Goal: Information Seeking & Learning: Learn about a topic

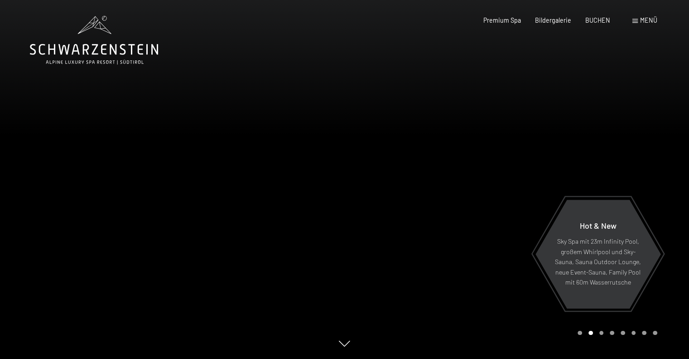
click at [578, 332] on div "Carousel Page 1" at bounding box center [580, 332] width 5 height 5
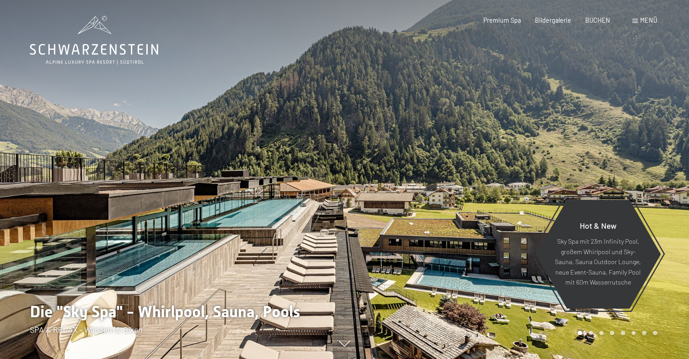
click at [655, 333] on div "Carousel Page 8" at bounding box center [655, 332] width 5 height 5
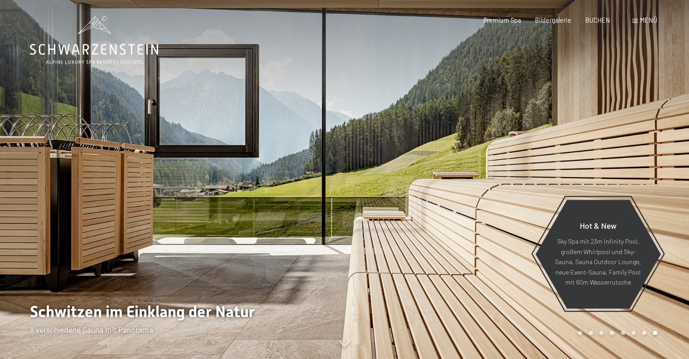
click at [643, 331] on div "Carousel Page 7" at bounding box center [644, 332] width 5 height 5
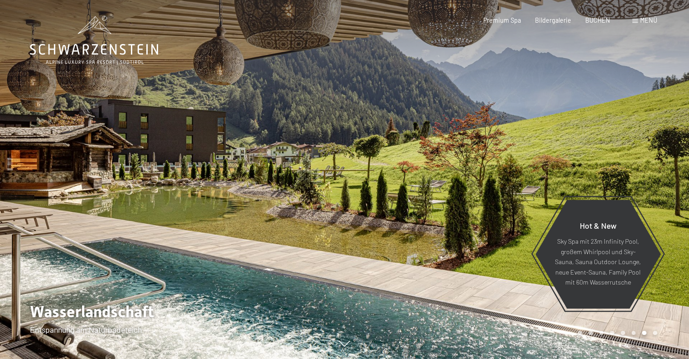
click at [620, 333] on div "Carousel Pagination" at bounding box center [616, 332] width 83 height 5
click at [623, 333] on div "Carousel Page 5" at bounding box center [623, 332] width 5 height 5
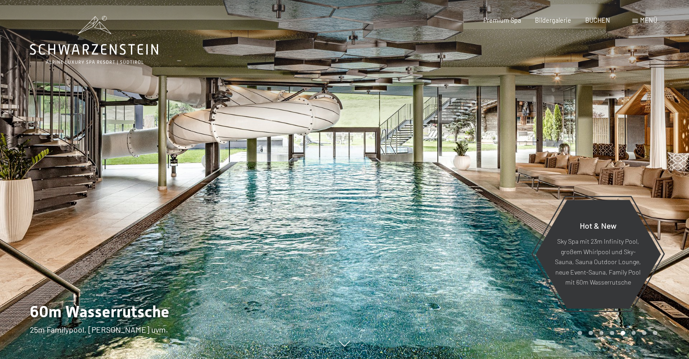
click at [601, 333] on div "Carousel Page 3" at bounding box center [602, 332] width 5 height 5
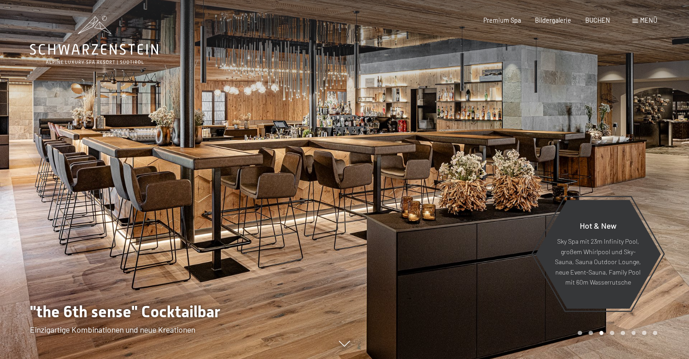
click at [612, 331] on div "Carousel Page 4" at bounding box center [612, 332] width 5 height 5
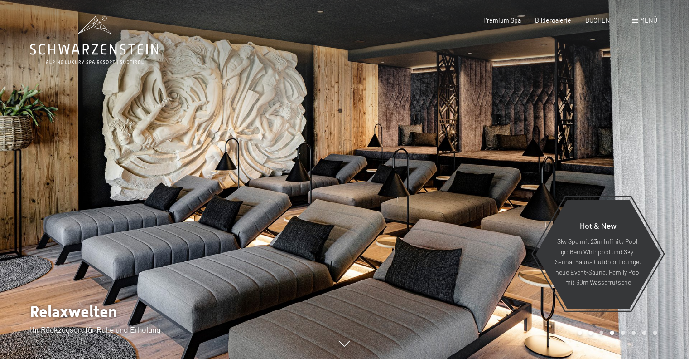
click at [646, 18] on span "Menü" at bounding box center [649, 20] width 17 height 8
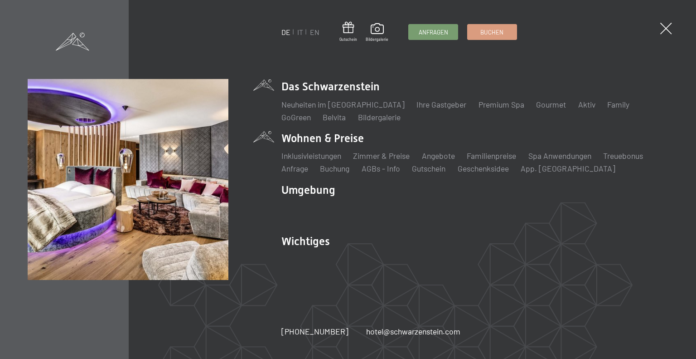
click at [333, 137] on li "Wohnen & Preise Inklusivleistungen Zimmer & Preise Liste Angebote Liste Familie…" at bounding box center [475, 153] width 387 height 44
click at [380, 157] on link "Zimmer & Preise" at bounding box center [381, 155] width 57 height 10
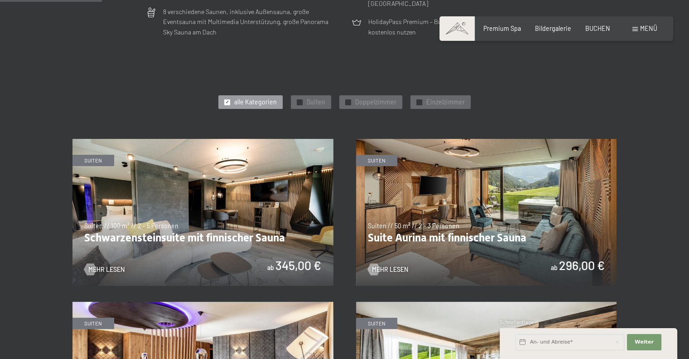
scroll to position [408, 0]
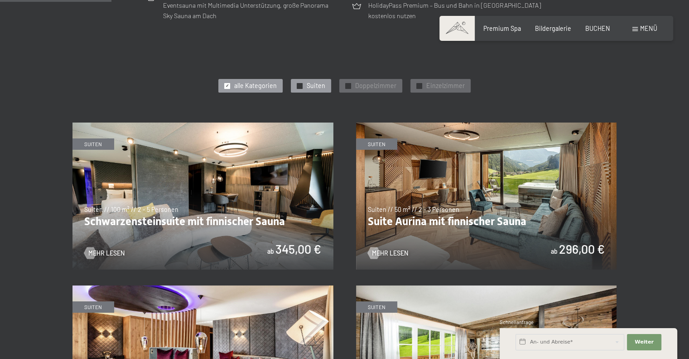
click at [312, 86] on span "Suiten" at bounding box center [316, 85] width 19 height 9
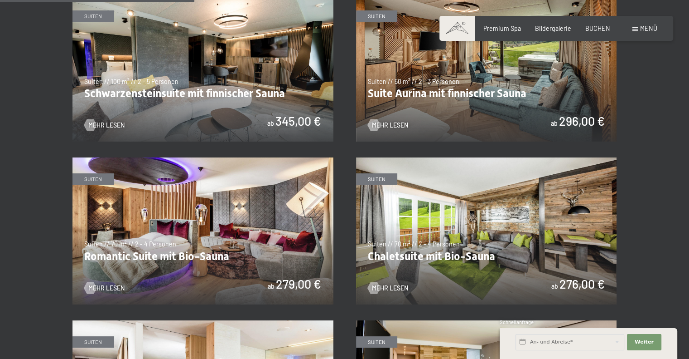
scroll to position [544, 0]
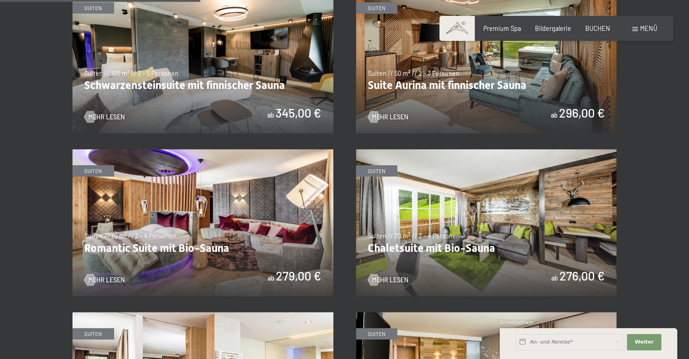
click at [184, 80] on img at bounding box center [203, 59] width 261 height 147
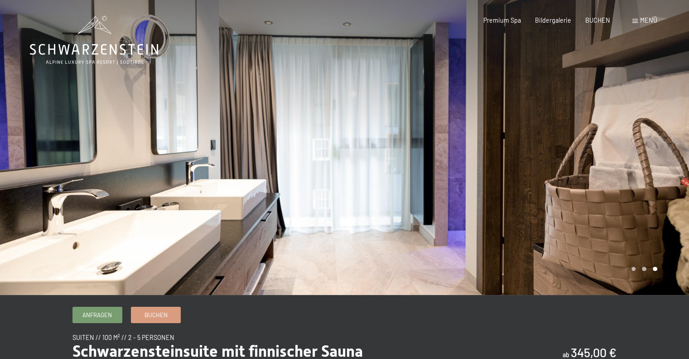
click at [665, 171] on div at bounding box center [517, 147] width 345 height 295
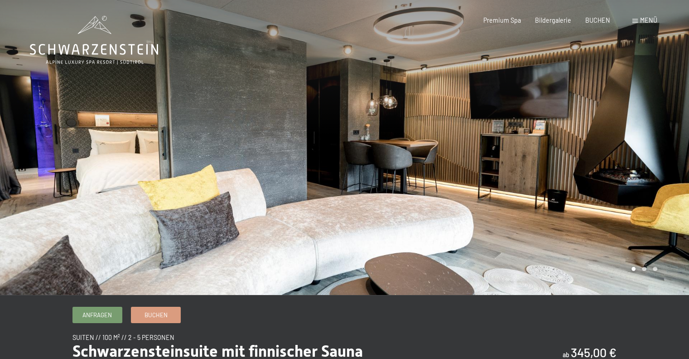
click at [671, 175] on div at bounding box center [517, 147] width 345 height 295
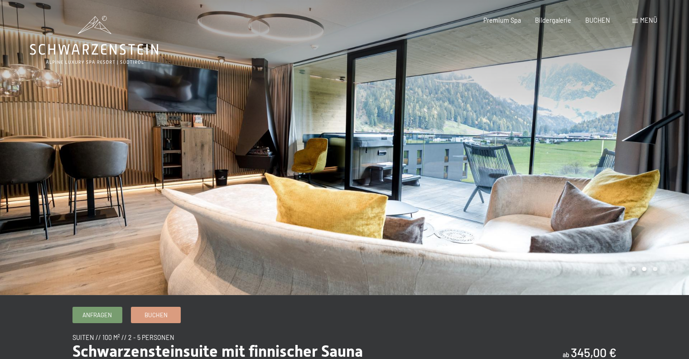
click at [676, 178] on div at bounding box center [517, 147] width 345 height 295
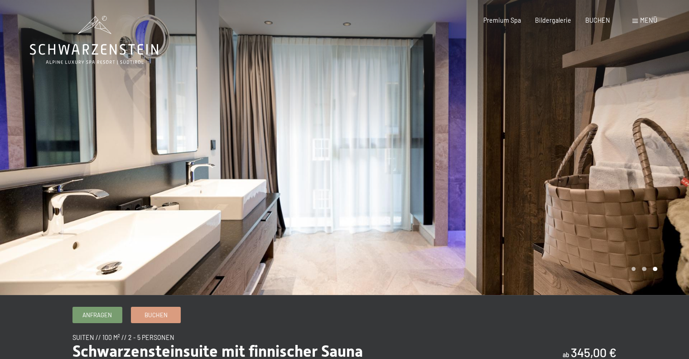
click at [676, 178] on div at bounding box center [517, 147] width 345 height 295
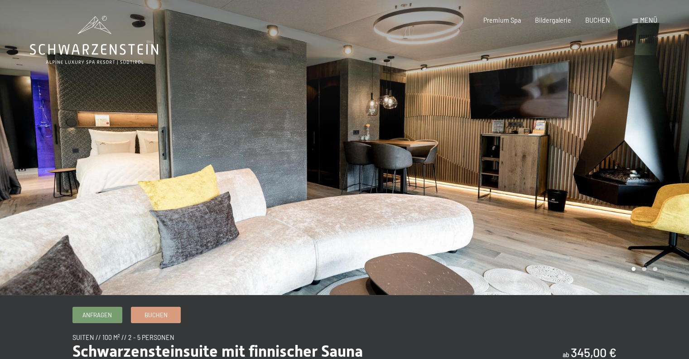
click at [676, 178] on div at bounding box center [517, 147] width 345 height 295
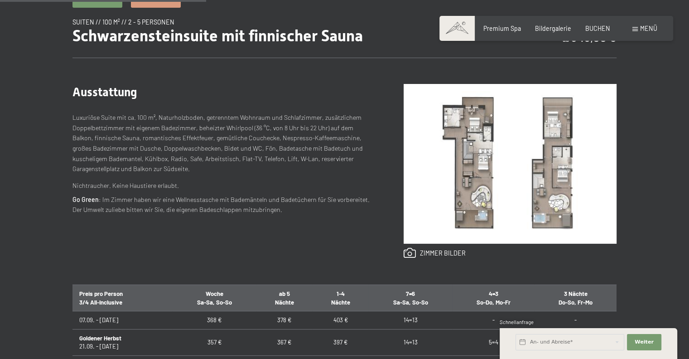
scroll to position [317, 0]
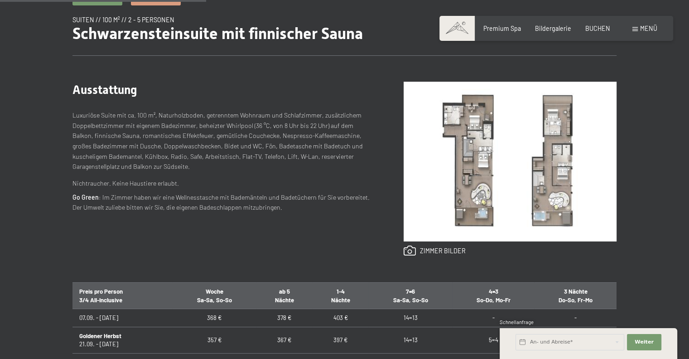
click at [481, 174] on img at bounding box center [510, 162] width 213 height 160
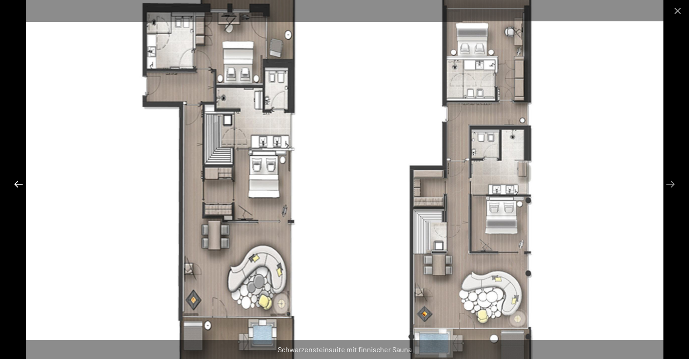
click at [13, 180] on button "Previous slide" at bounding box center [18, 184] width 19 height 18
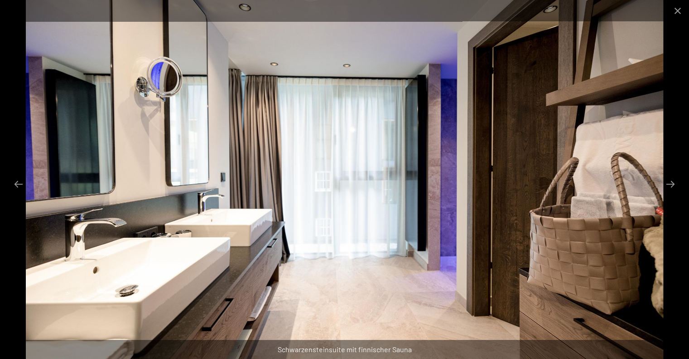
scroll to position [0, 0]
click at [675, 8] on button "Close gallery" at bounding box center [678, 10] width 23 height 21
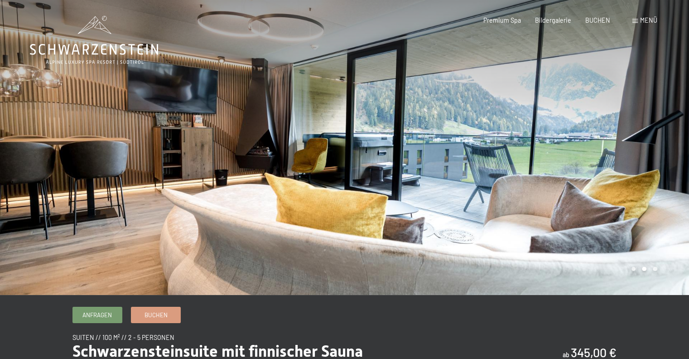
click at [643, 21] on span "Menü" at bounding box center [649, 20] width 17 height 8
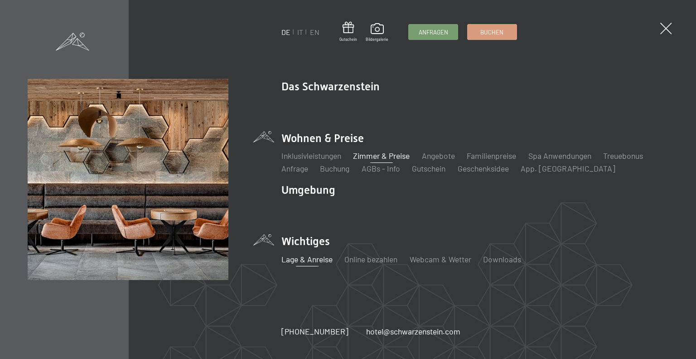
click at [305, 258] on link "Lage & Anreise" at bounding box center [307, 259] width 51 height 10
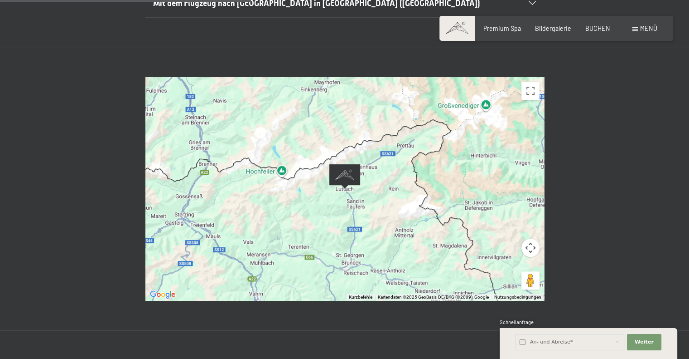
scroll to position [363, 0]
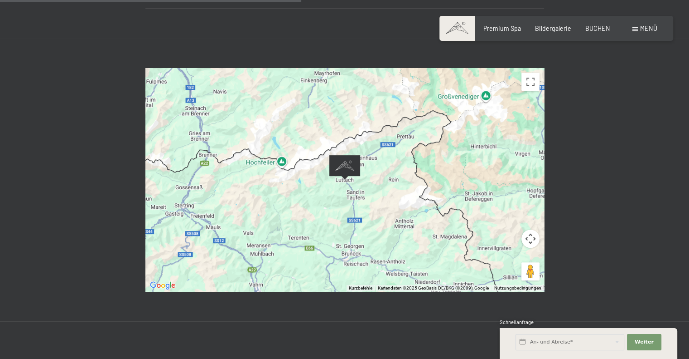
click at [533, 229] on button "Kamerasteuerung für die Karte" at bounding box center [531, 238] width 18 height 18
click at [527, 229] on button "Kamerasteuerung für die Karte" at bounding box center [531, 238] width 18 height 18
click at [530, 73] on button "Vollbildansicht ein/aus" at bounding box center [531, 82] width 18 height 18
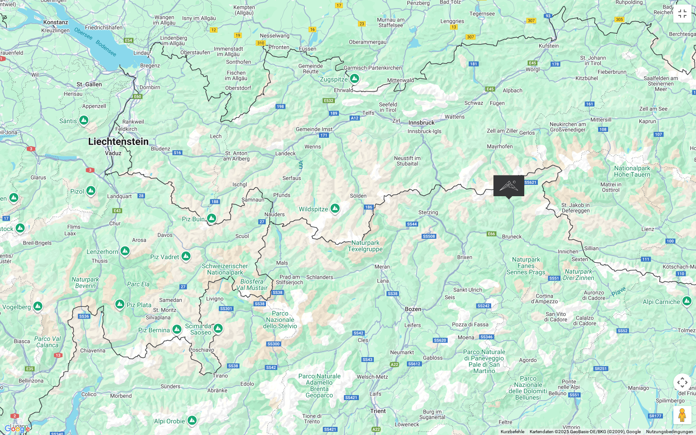
drag, startPoint x: 177, startPoint y: 330, endPoint x: 333, endPoint y: 307, distance: 157.6
click at [330, 305] on div at bounding box center [348, 217] width 696 height 435
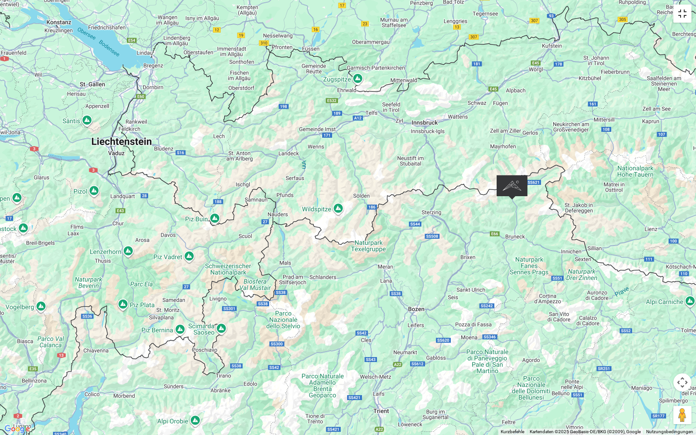
click at [681, 16] on button "Vollbildansicht ein/aus" at bounding box center [683, 14] width 18 height 18
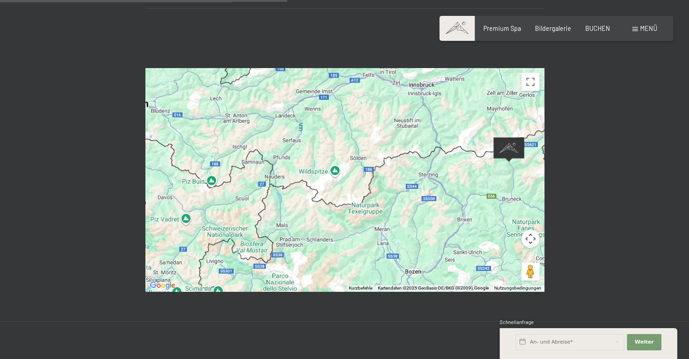
click at [628, 130] on div "Wenn du die Karte mit Touch-Gesten bewegen möchtest, musst du sie doppelt antip…" at bounding box center [344, 179] width 689 height 283
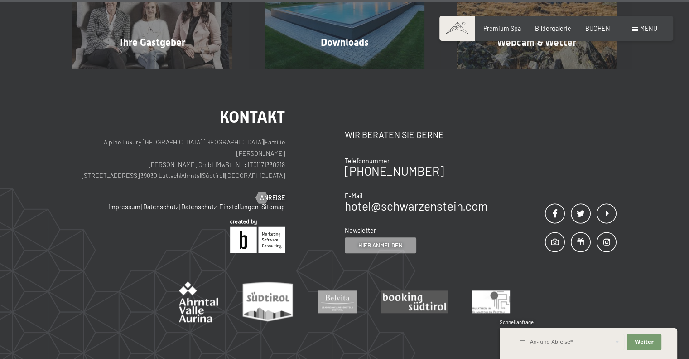
scroll to position [870, 0]
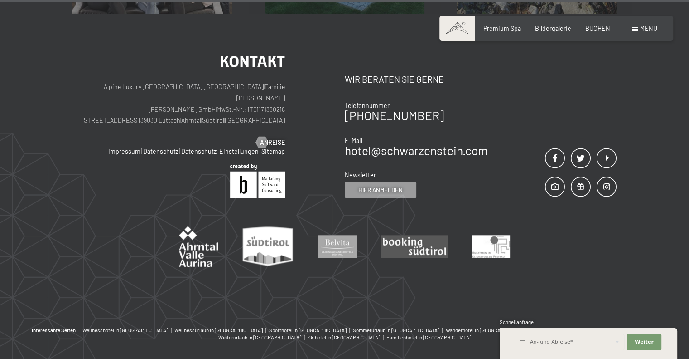
drag, startPoint x: 137, startPoint y: 79, endPoint x: 218, endPoint y: 81, distance: 80.3
click at [218, 81] on p "Alpine Luxury SPA Resort SCHWARZENSTEIN | Familie Zimmerhofer Otmar Zimmerhofer…" at bounding box center [179, 103] width 213 height 45
copy p "Dorfstraße 11 | 39030 Luttach"
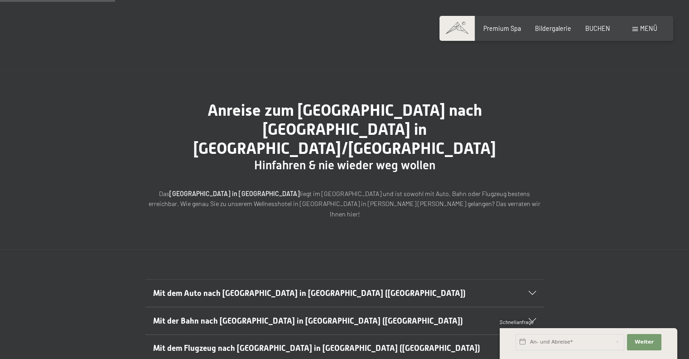
scroll to position [0, 0]
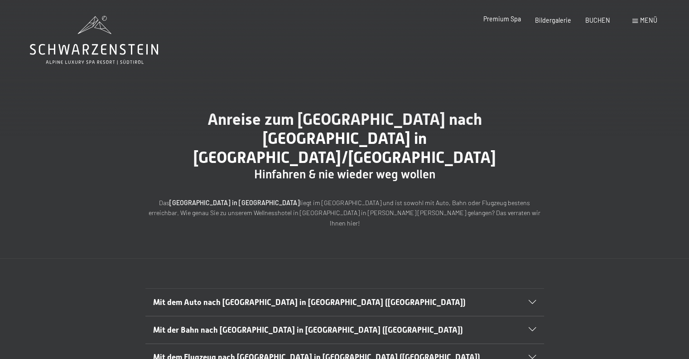
click at [508, 17] on span "Premium Spa" at bounding box center [503, 19] width 38 height 8
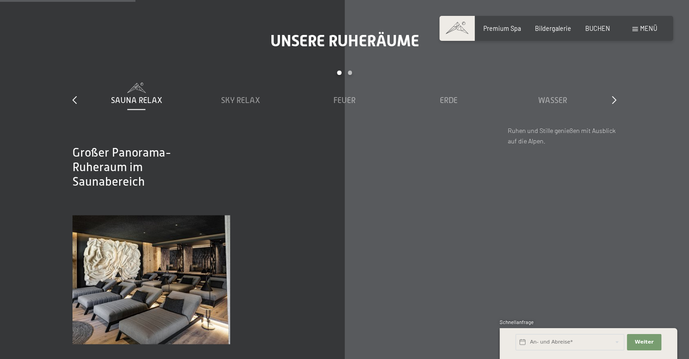
scroll to position [1133, 0]
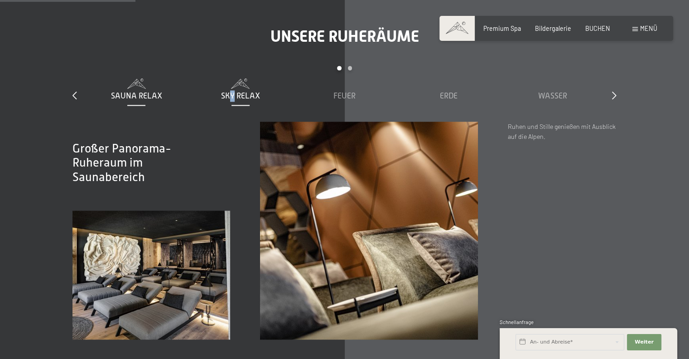
click at [232, 101] on div "Sky Relax" at bounding box center [241, 95] width 96 height 11
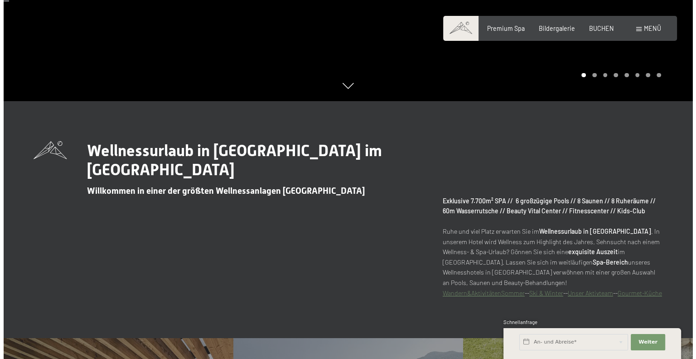
scroll to position [0, 0]
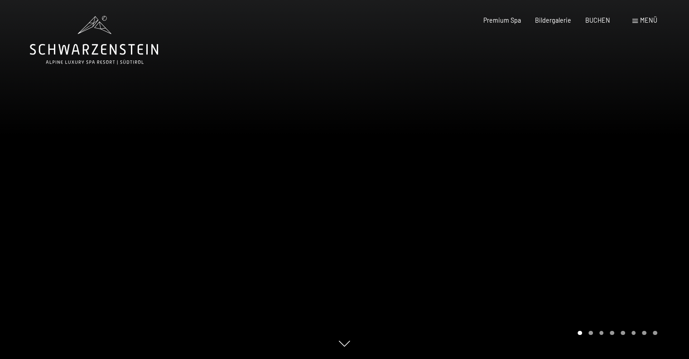
click at [648, 25] on div "Buchen Anfragen Premium Spa Bildergalerie BUCHEN Menü DE IT EN Gutschein Bilder…" at bounding box center [557, 20] width 202 height 9
click at [644, 19] on span "Menü" at bounding box center [649, 20] width 17 height 8
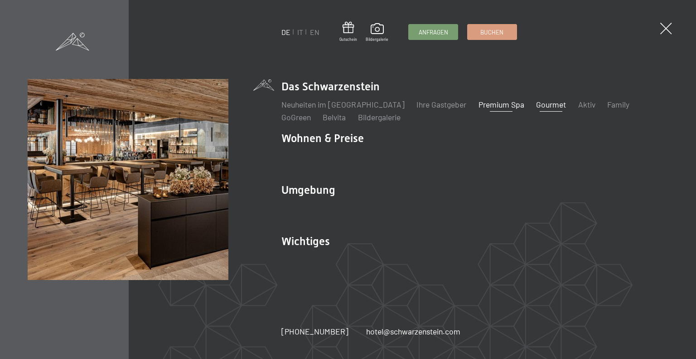
click at [536, 103] on link "Gourmet" at bounding box center [551, 104] width 30 height 10
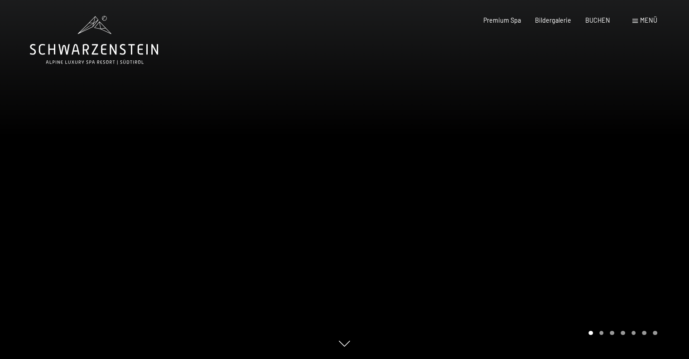
click at [602, 332] on div "Carousel Page 2" at bounding box center [602, 332] width 5 height 5
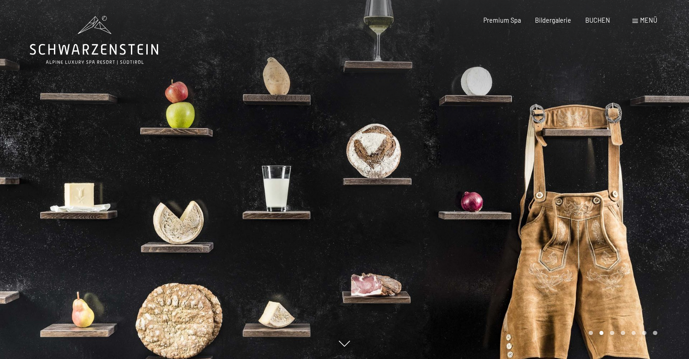
click at [612, 333] on div "Carousel Page 3" at bounding box center [612, 332] width 5 height 5
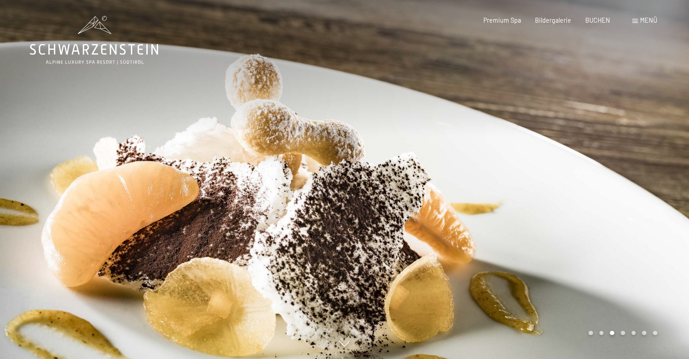
click at [622, 332] on div "Carousel Page 4" at bounding box center [623, 332] width 5 height 5
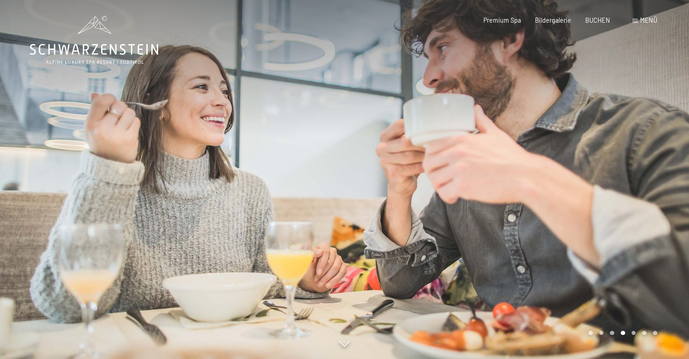
click at [633, 331] on div "Carousel Page 5" at bounding box center [634, 332] width 5 height 5
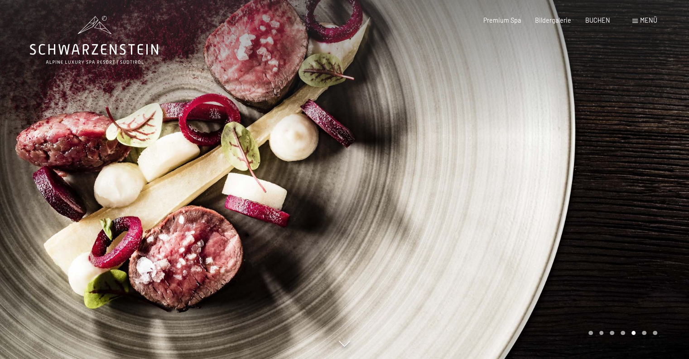
click at [643, 331] on div "Carousel Page 6" at bounding box center [644, 332] width 5 height 5
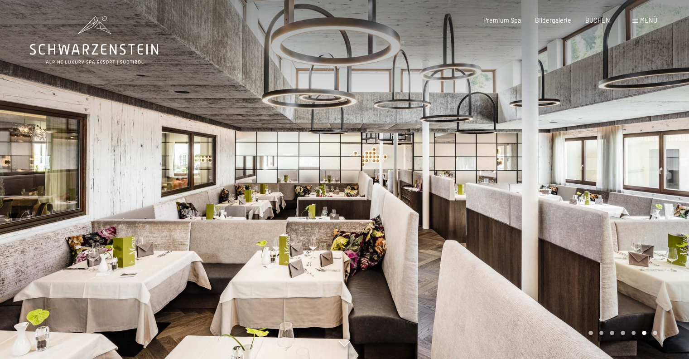
click at [654, 332] on div "Carousel Page 7" at bounding box center [655, 332] width 5 height 5
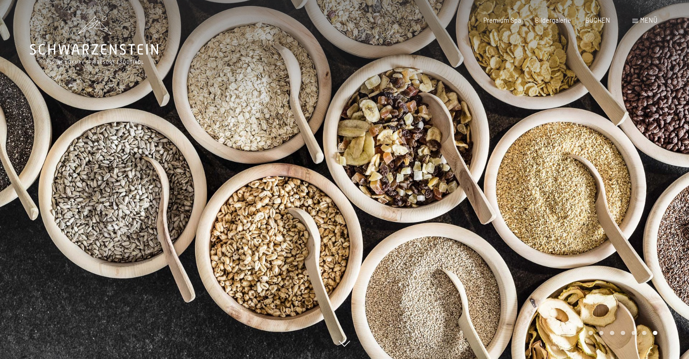
click at [646, 17] on span "Menü" at bounding box center [649, 20] width 17 height 8
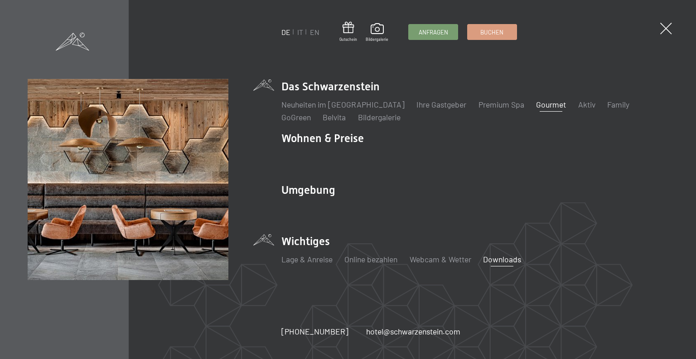
click at [506, 259] on link "Downloads" at bounding box center [502, 259] width 38 height 10
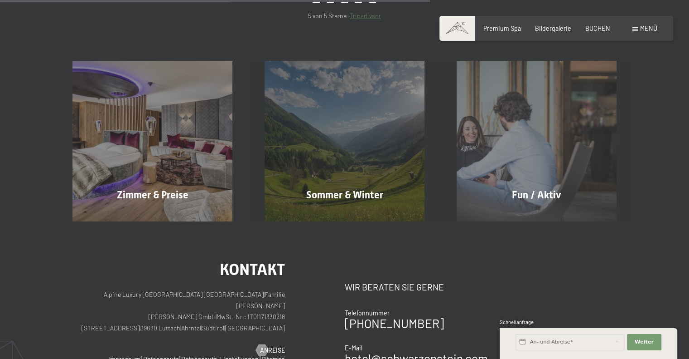
scroll to position [544, 0]
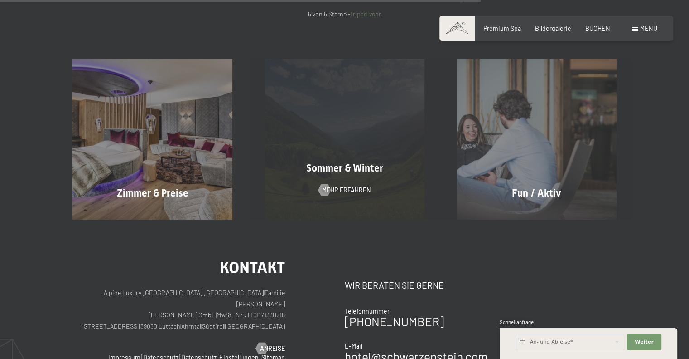
click at [341, 147] on div "[PERSON_NAME] & Winter Mehr erfahren" at bounding box center [345, 139] width 192 height 160
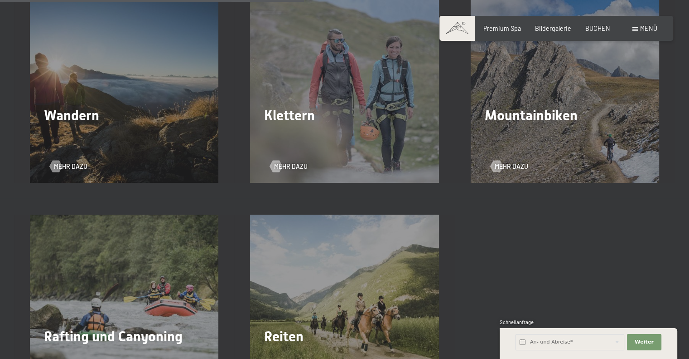
scroll to position [1315, 0]
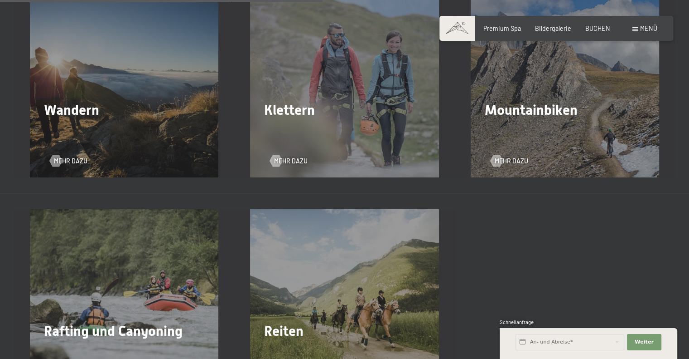
click at [43, 87] on div "Wandern Mehr dazu" at bounding box center [124, 83] width 220 height 189
click at [84, 90] on div "Wandern Mehr dazu" at bounding box center [124, 83] width 220 height 189
drag, startPoint x: 84, startPoint y: 116, endPoint x: 67, endPoint y: 132, distance: 24.1
click at [81, 117] on div "Wandern Mehr dazu" at bounding box center [124, 83] width 220 height 189
click at [74, 156] on span "Mehr dazu" at bounding box center [71, 160] width 34 height 9
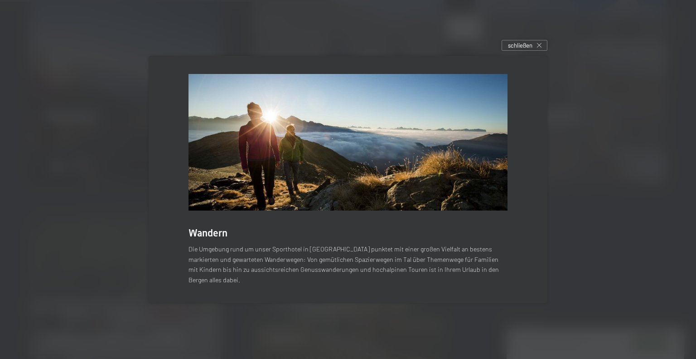
drag, startPoint x: 527, startPoint y: 47, endPoint x: 502, endPoint y: 58, distance: 27.4
click at [526, 47] on span "schließen" at bounding box center [520, 45] width 24 height 8
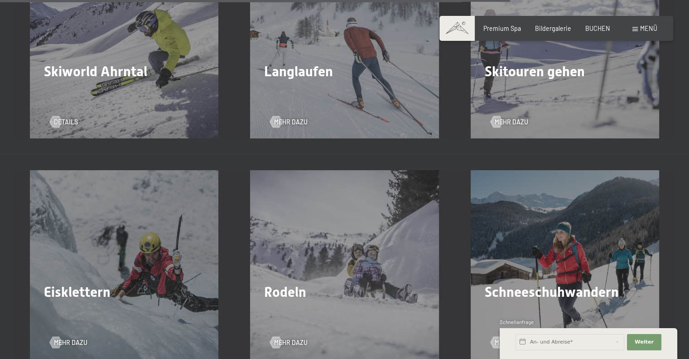
scroll to position [2085, 0]
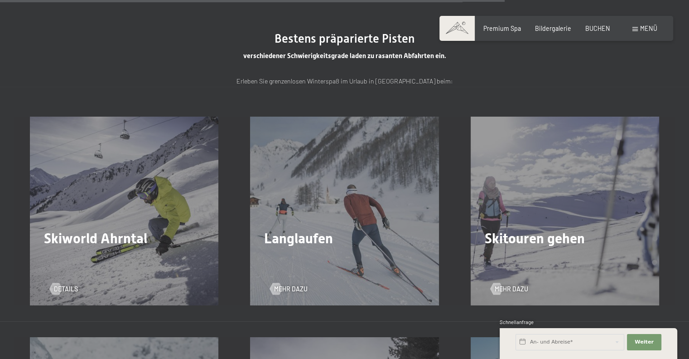
click at [638, 30] on div "Menü" at bounding box center [645, 28] width 25 height 9
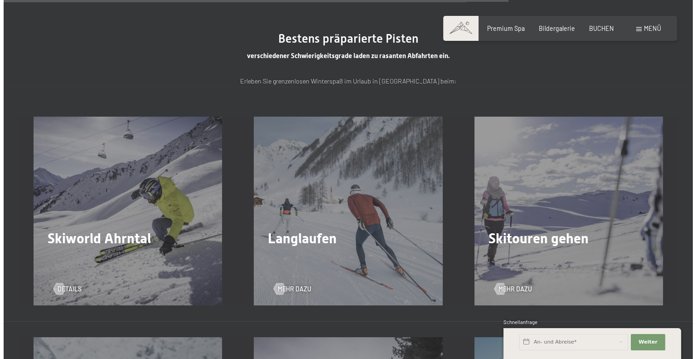
scroll to position [2093, 0]
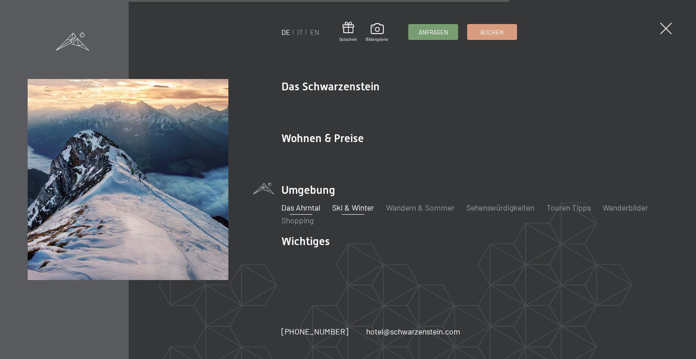
click at [351, 207] on link "Ski & Winter" at bounding box center [353, 207] width 42 height 10
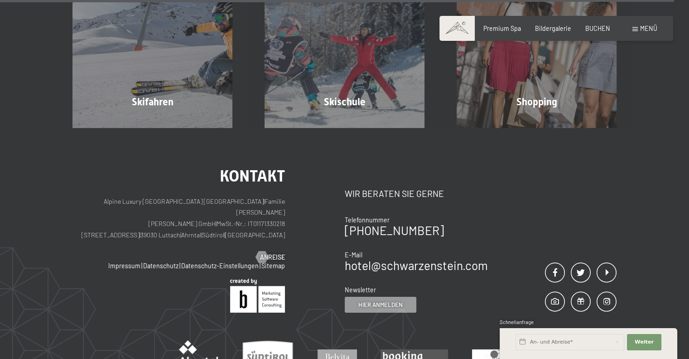
scroll to position [2826, 0]
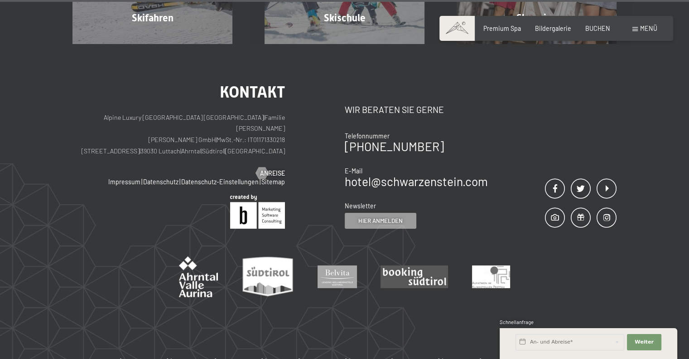
click at [635, 24] on div "Menü" at bounding box center [645, 28] width 25 height 9
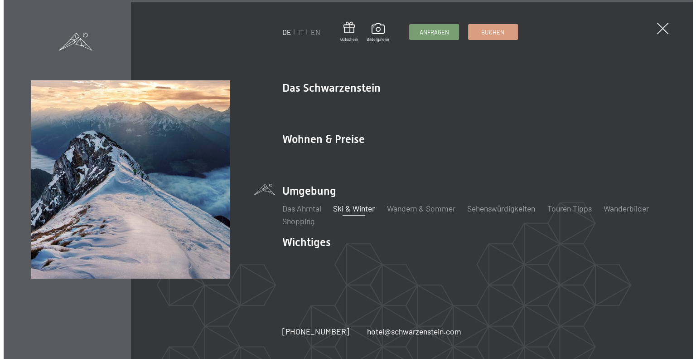
scroll to position [2840, 0]
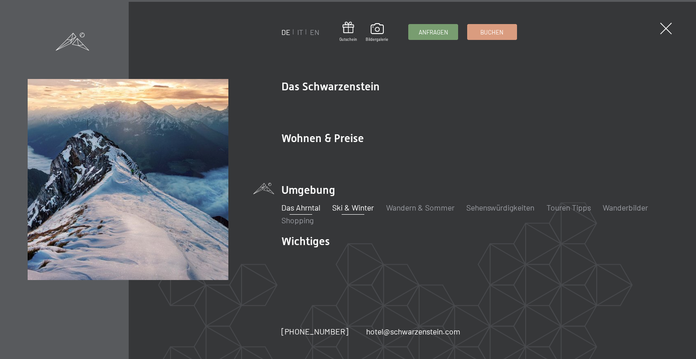
click at [297, 208] on link "Das Ahrntal" at bounding box center [301, 207] width 39 height 10
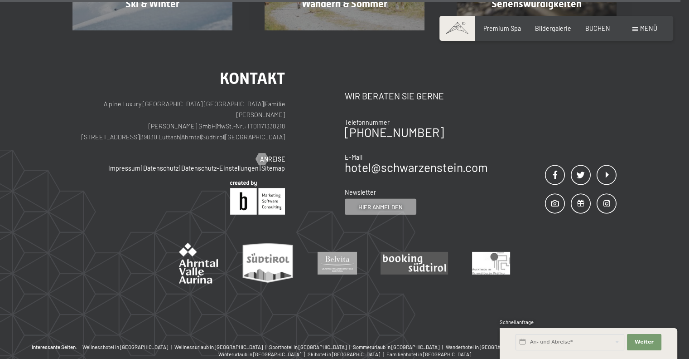
scroll to position [2847, 0]
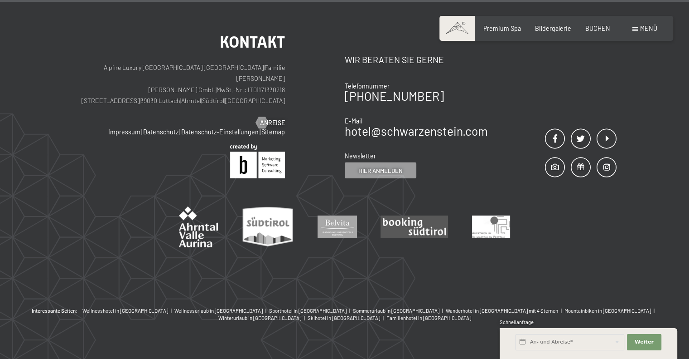
click at [647, 28] on span "Menü" at bounding box center [649, 28] width 17 height 8
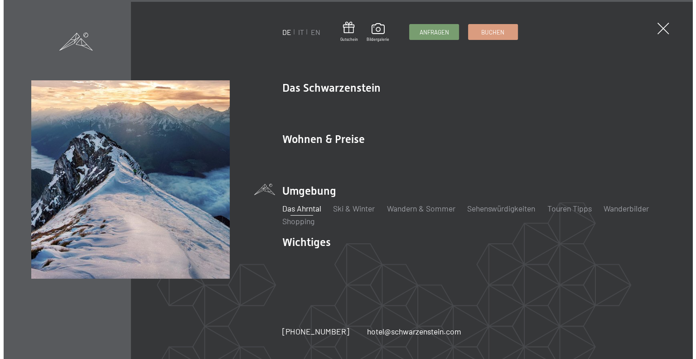
scroll to position [2863, 0]
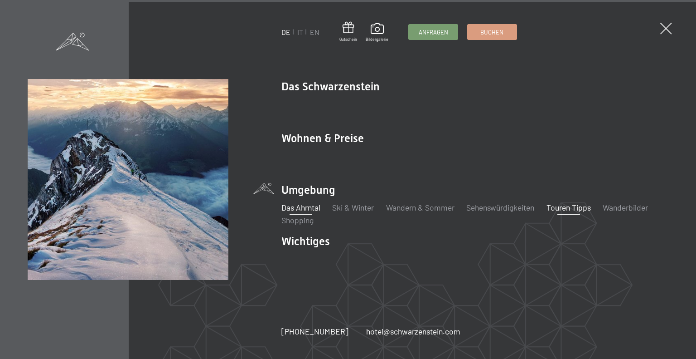
click at [569, 206] on link "Touren Tipps" at bounding box center [569, 207] width 44 height 10
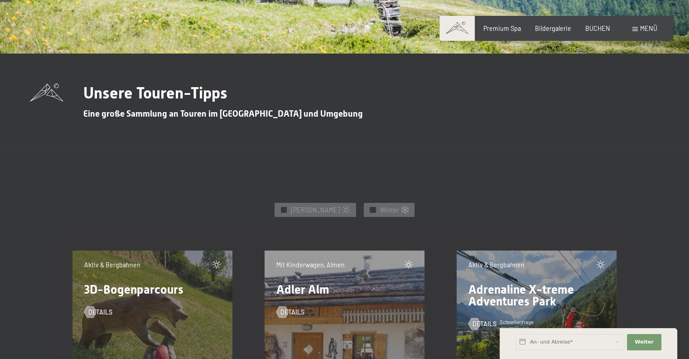
scroll to position [227, 0]
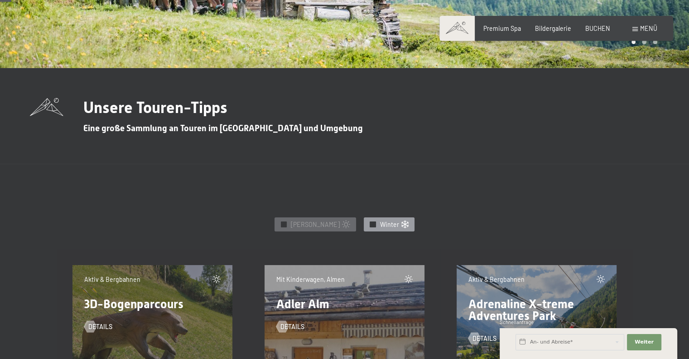
click at [371, 224] on span "✓" at bounding box center [373, 223] width 4 height 5
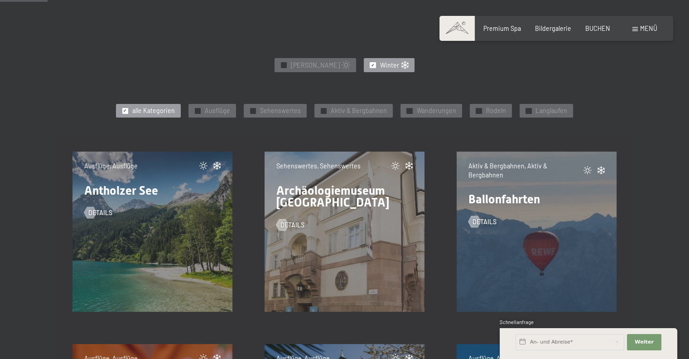
scroll to position [408, 0]
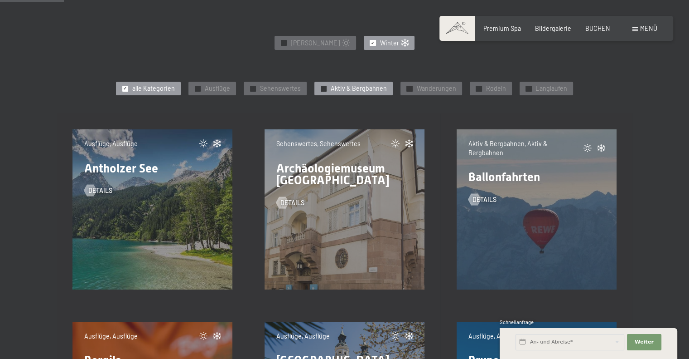
drag, startPoint x: 407, startPoint y: 87, endPoint x: 389, endPoint y: 93, distance: 18.9
click at [408, 87] on span "✓" at bounding box center [410, 88] width 4 height 5
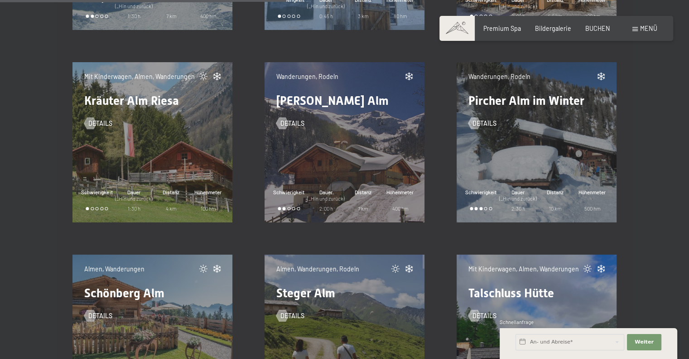
scroll to position [680, 0]
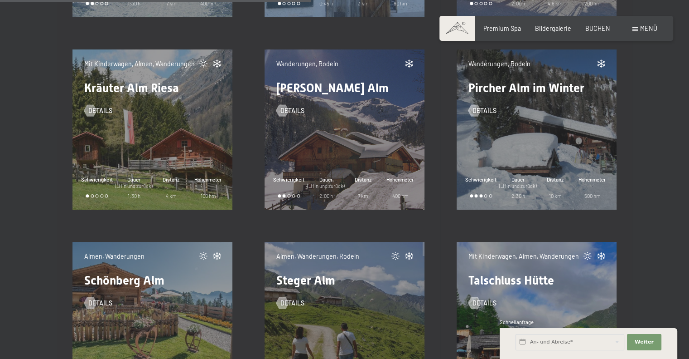
click at [558, 128] on div "Wanderungen, Rodeln Pircher Alm im Winter Details Schwierigkeit Dauer (_Hin und…" at bounding box center [537, 129] width 160 height 160
click at [485, 196] on div at bounding box center [481, 195] width 22 height 3
click at [485, 194] on div at bounding box center [486, 195] width 3 height 3
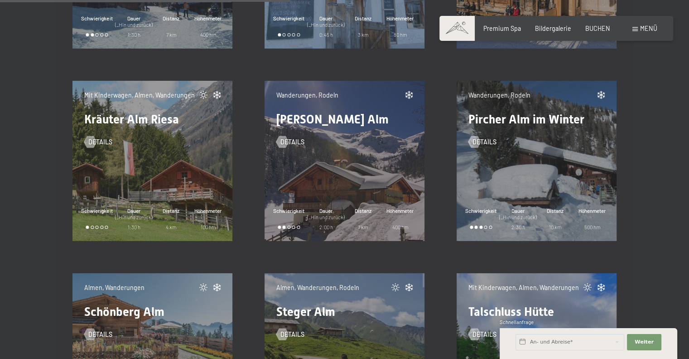
scroll to position [635, 0]
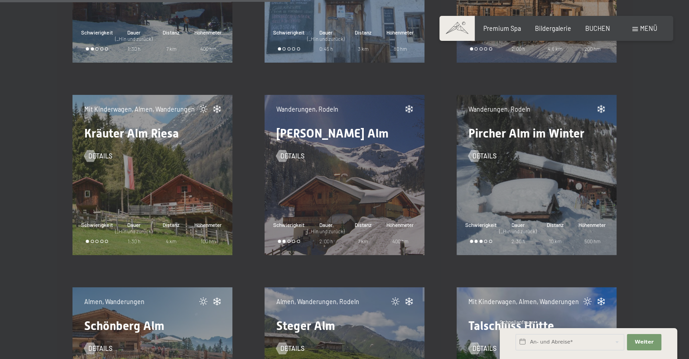
click at [495, 110] on span "Wanderungen," at bounding box center [489, 109] width 41 height 8
drag, startPoint x: 495, startPoint y: 110, endPoint x: 486, endPoint y: 124, distance: 16.5
click at [488, 118] on div "Wanderungen, Rodeln Pircher Alm im Winter Details" at bounding box center [537, 133] width 148 height 56
drag, startPoint x: 490, startPoint y: 149, endPoint x: 490, endPoint y: 155, distance: 6.4
click at [490, 150] on div "Details" at bounding box center [537, 150] width 136 height 21
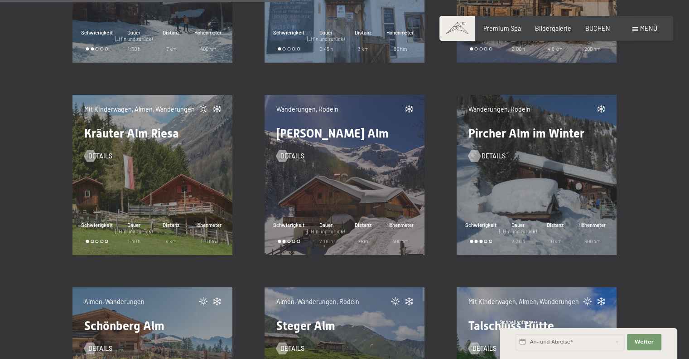
click at [478, 157] on div at bounding box center [474, 156] width 7 height 12
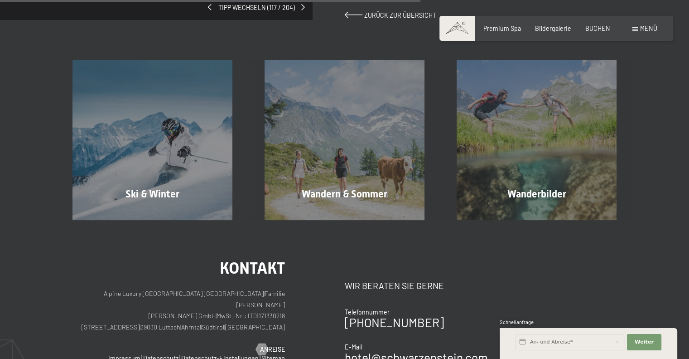
scroll to position [453, 0]
